Goal: Find specific page/section: Find specific page/section

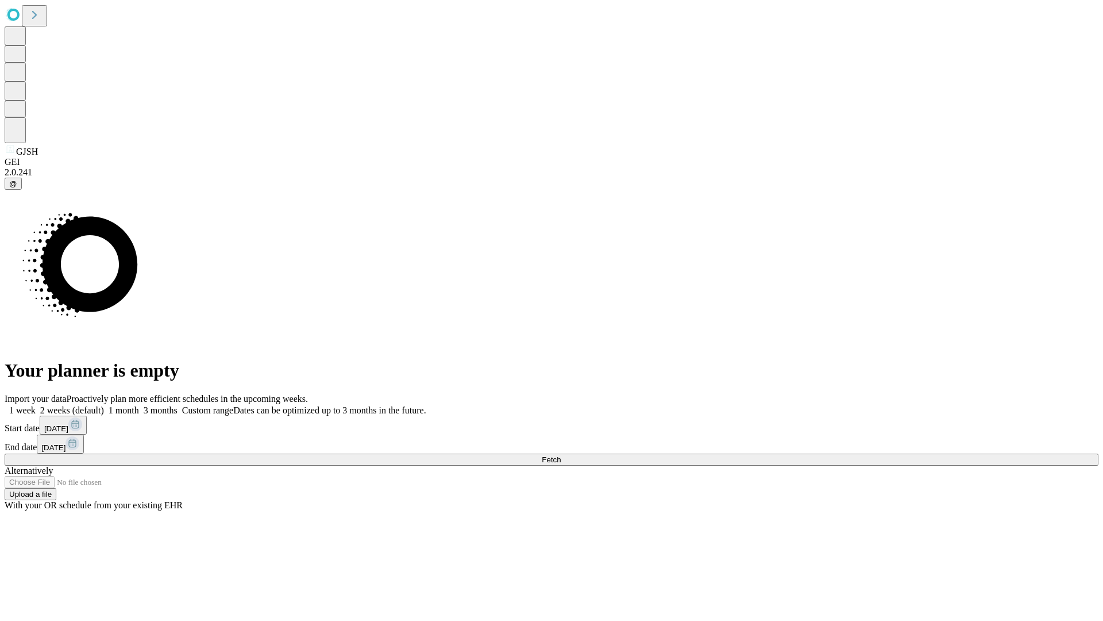
click at [561, 455] on span "Fetch" at bounding box center [551, 459] width 19 height 9
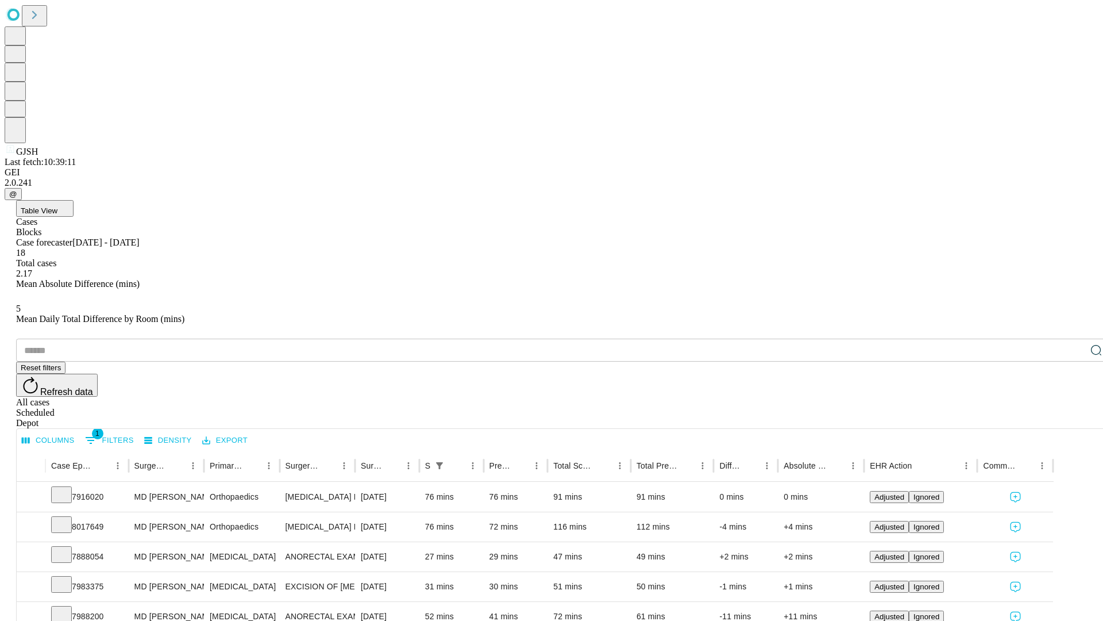
click at [1073, 418] on div "Depot" at bounding box center [563, 423] width 1094 height 10
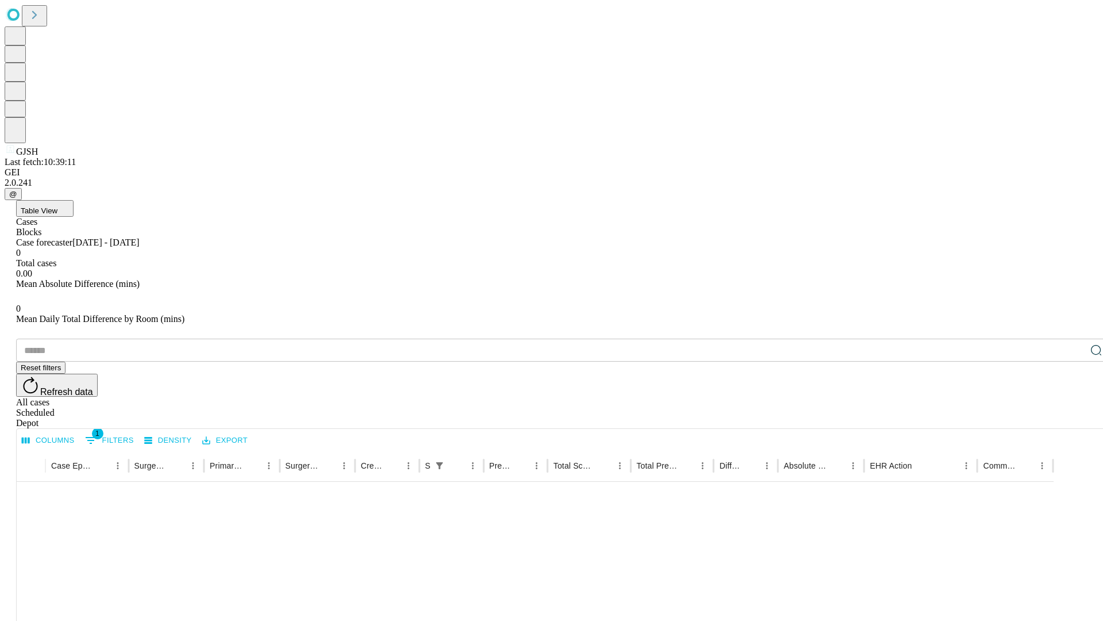
click at [980, 397] on div "All cases" at bounding box center [563, 402] width 1094 height 10
